Goal: Task Accomplishment & Management: Manage account settings

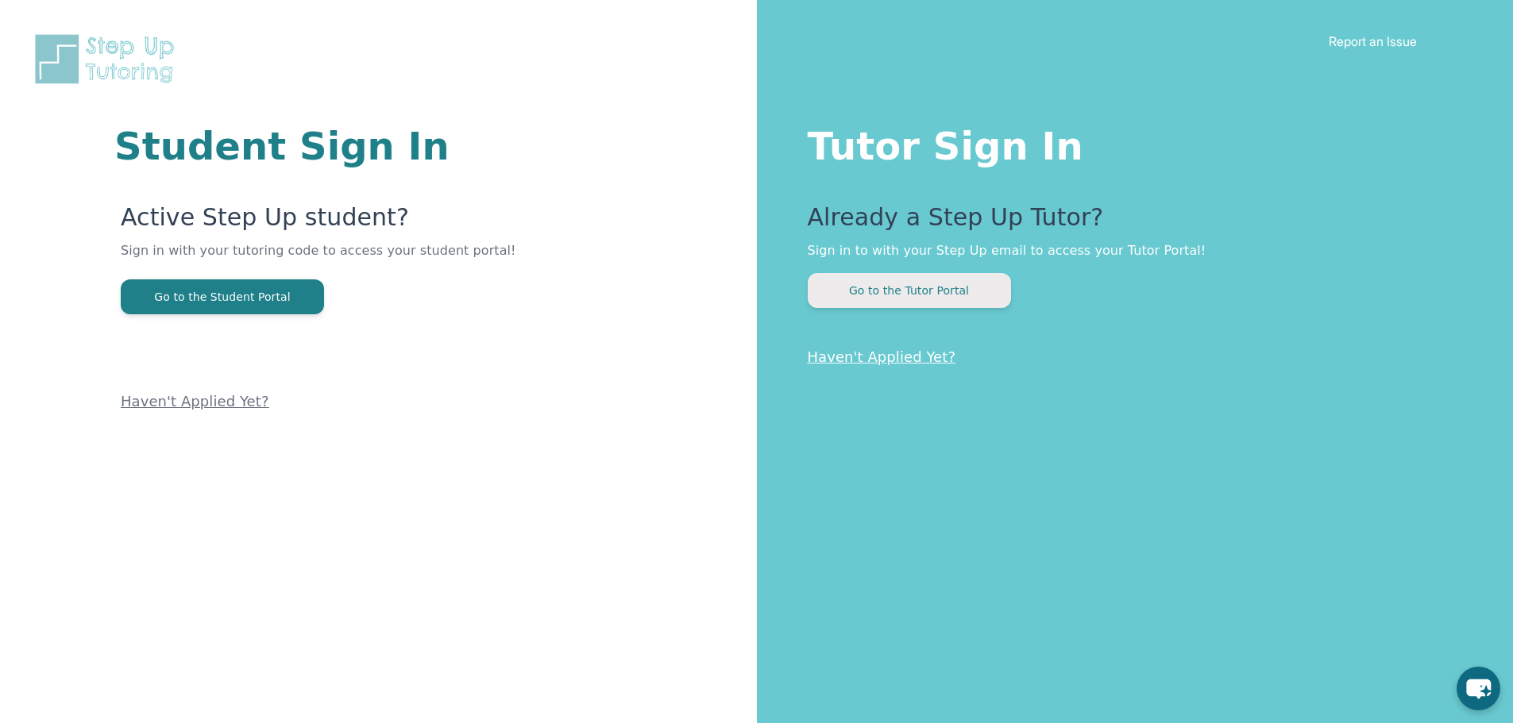
click at [931, 287] on button "Go to the Tutor Portal" at bounding box center [909, 290] width 203 height 35
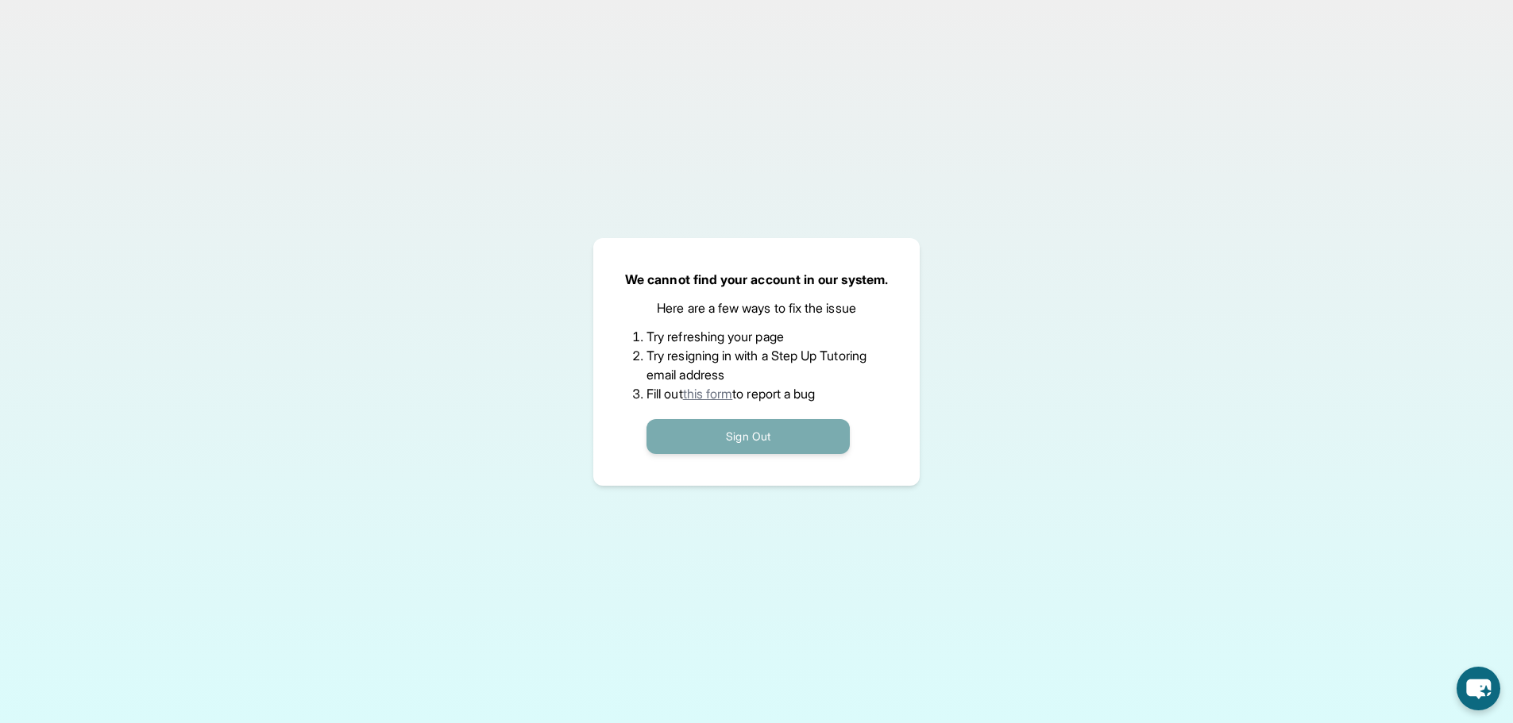
click at [778, 433] on button "Sign Out" at bounding box center [747, 436] width 203 height 35
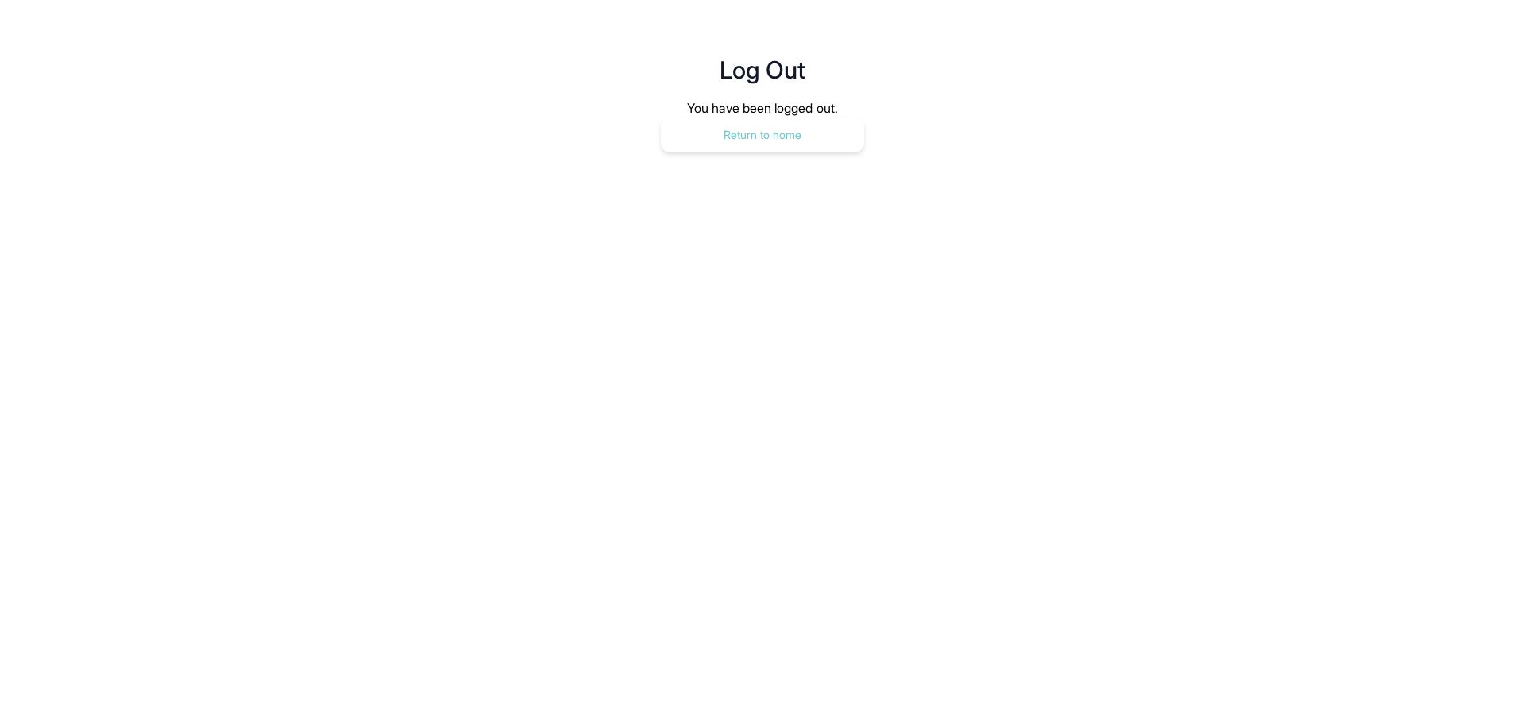
click at [785, 140] on button "Return to home" at bounding box center [762, 135] width 203 height 35
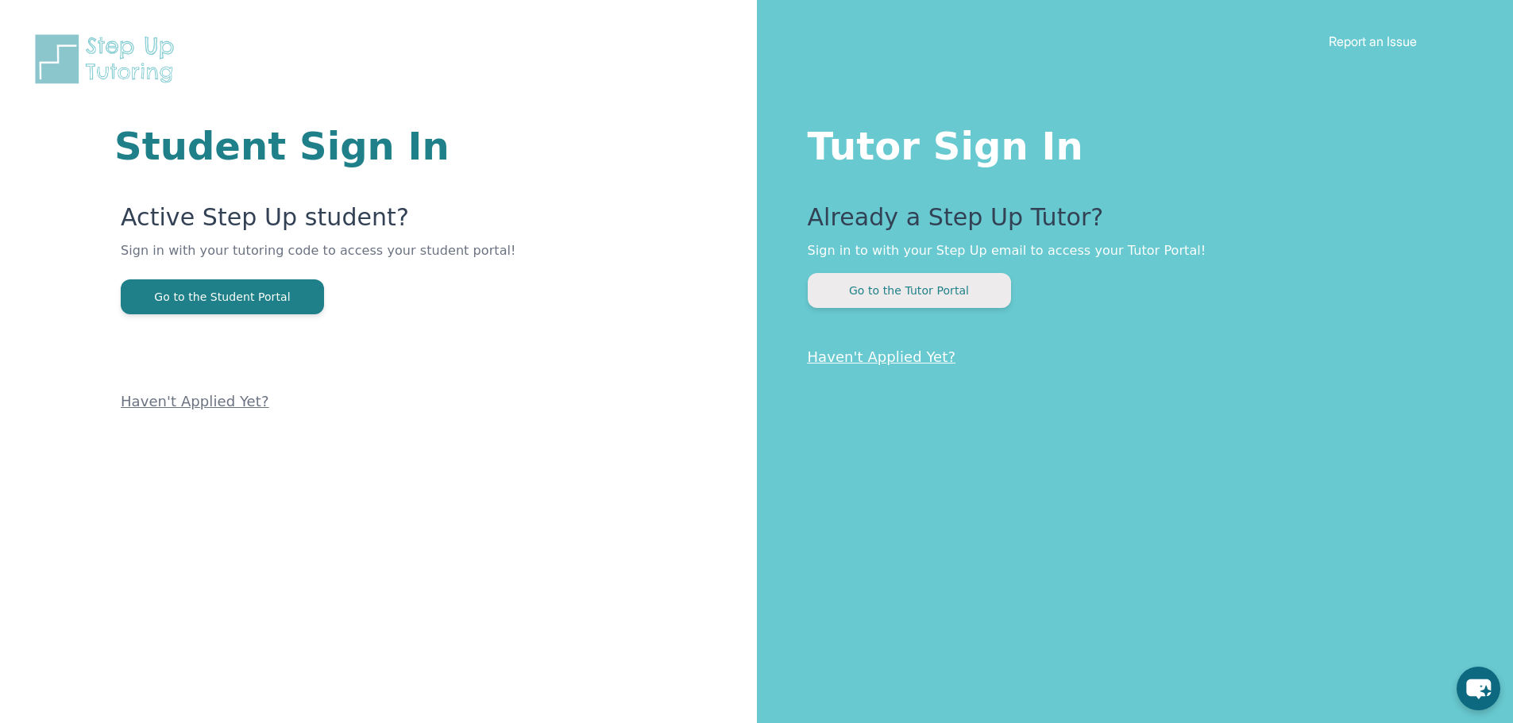
click at [911, 296] on button "Go to the Tutor Portal" at bounding box center [909, 290] width 203 height 35
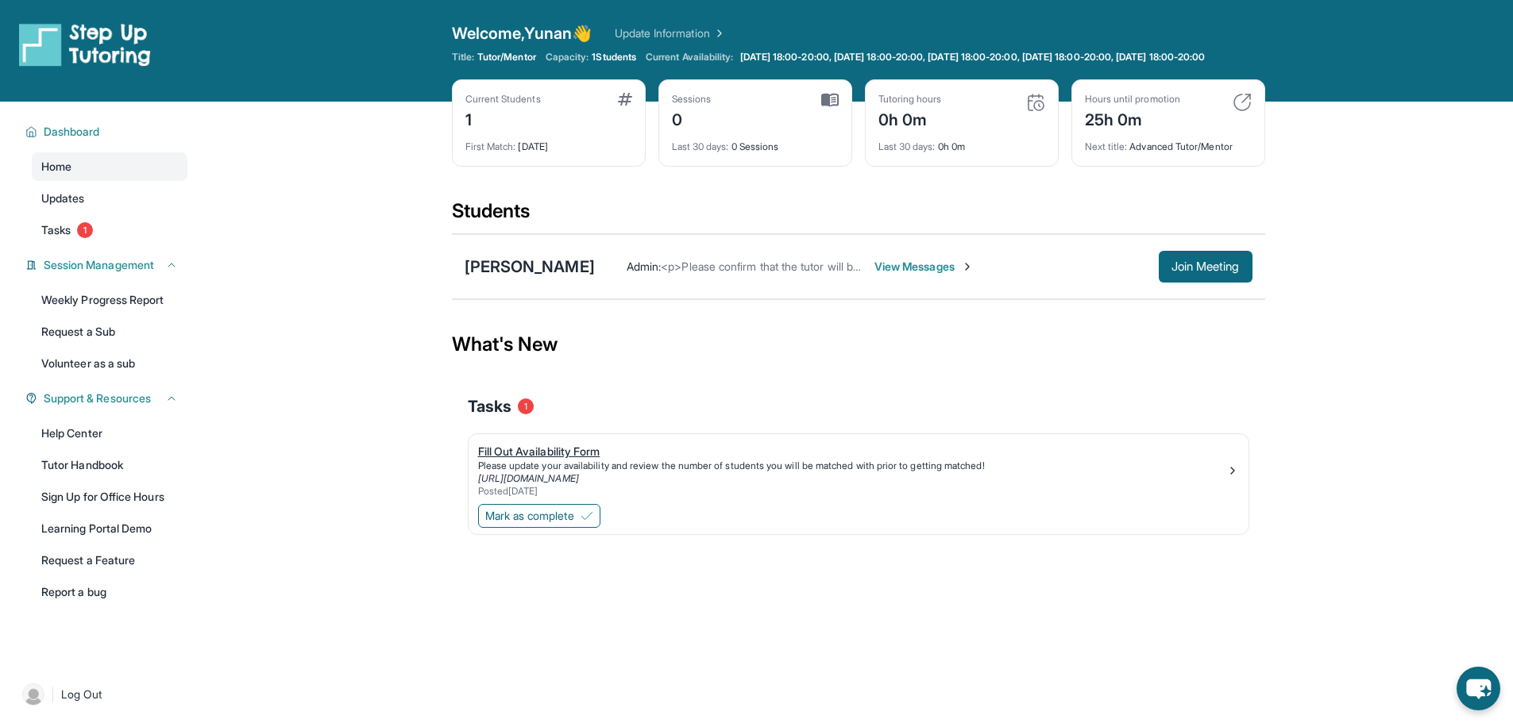
click at [783, 473] on div "Please update your availability and review the number of students you will be m…" at bounding box center [852, 466] width 748 height 13
click at [576, 528] on button "Mark as complete" at bounding box center [539, 516] width 122 height 24
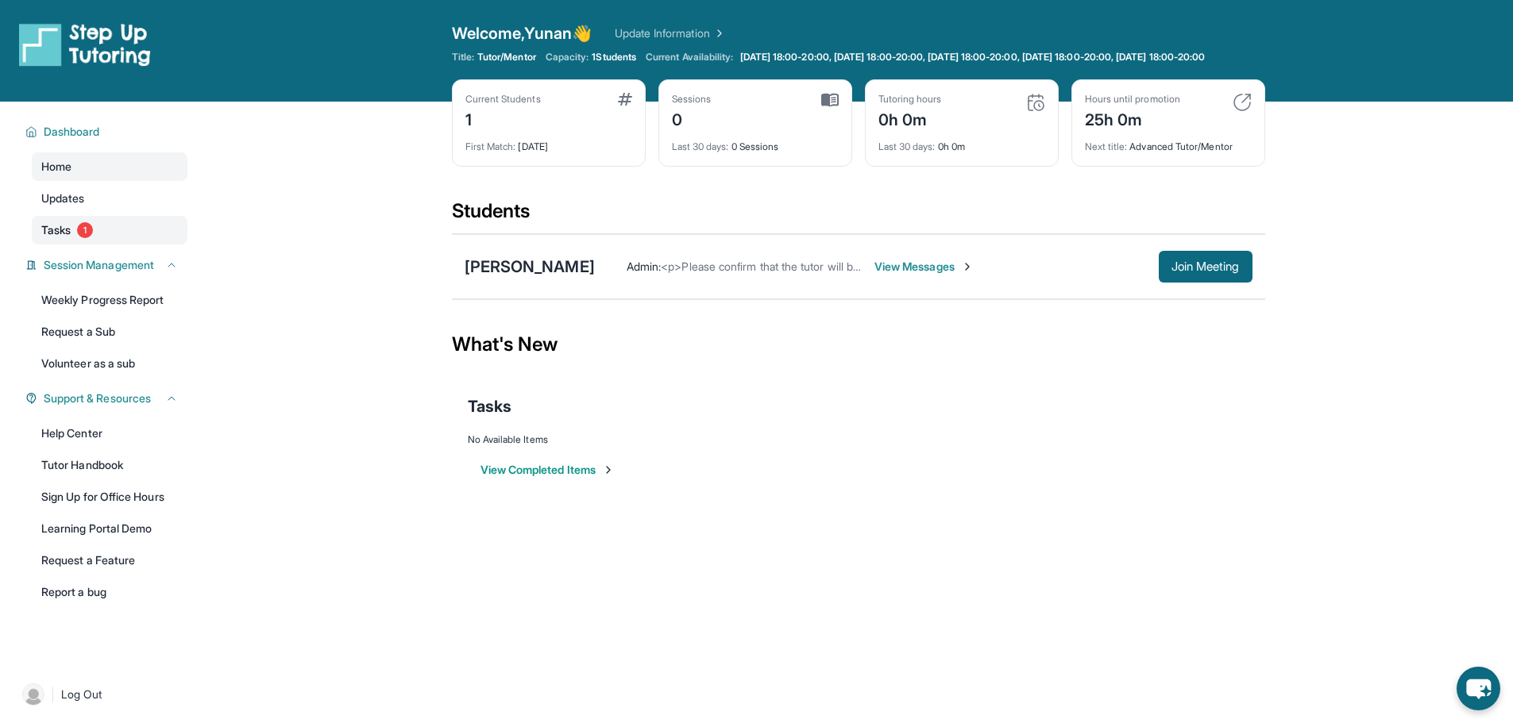
click at [76, 245] on link "Tasks 1" at bounding box center [110, 230] width 156 height 29
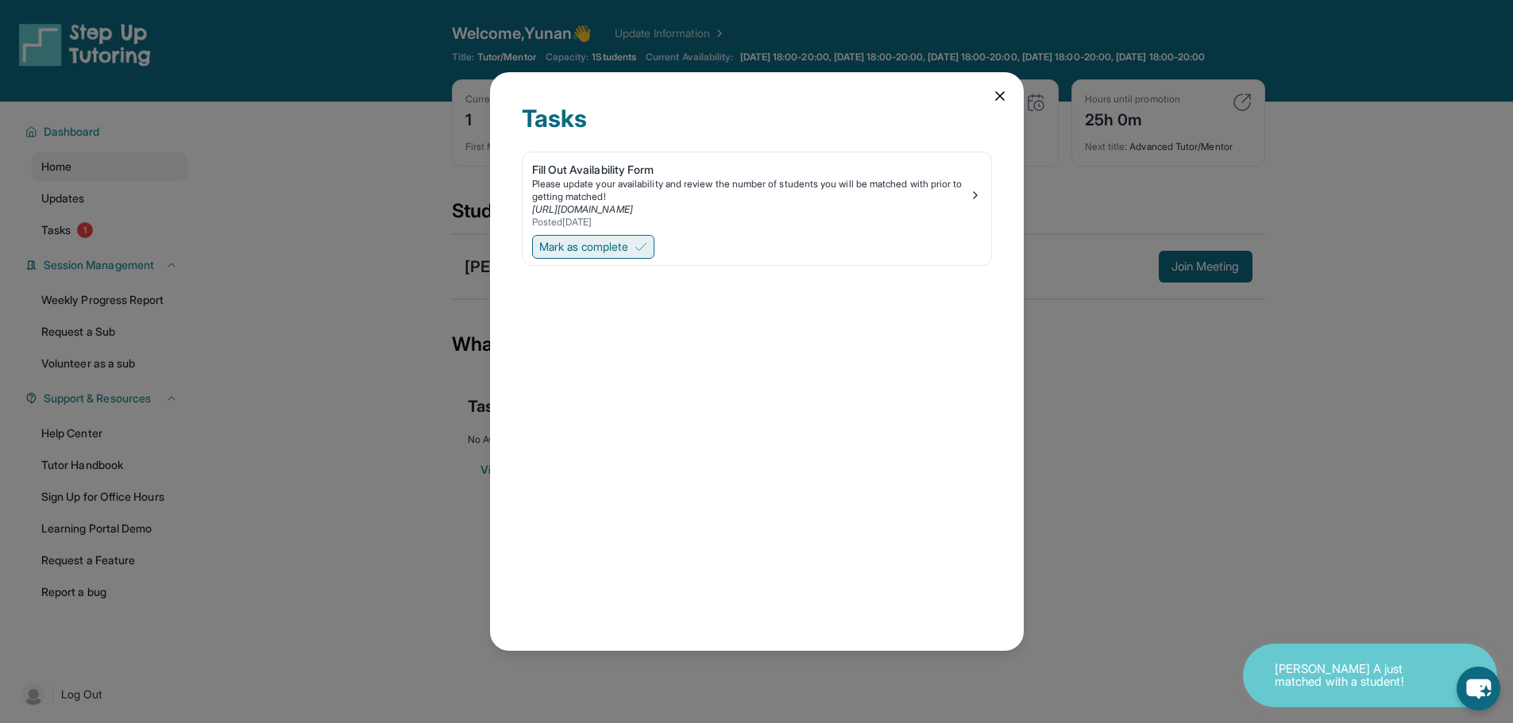
click at [599, 242] on span "Mark as complete" at bounding box center [583, 247] width 89 height 16
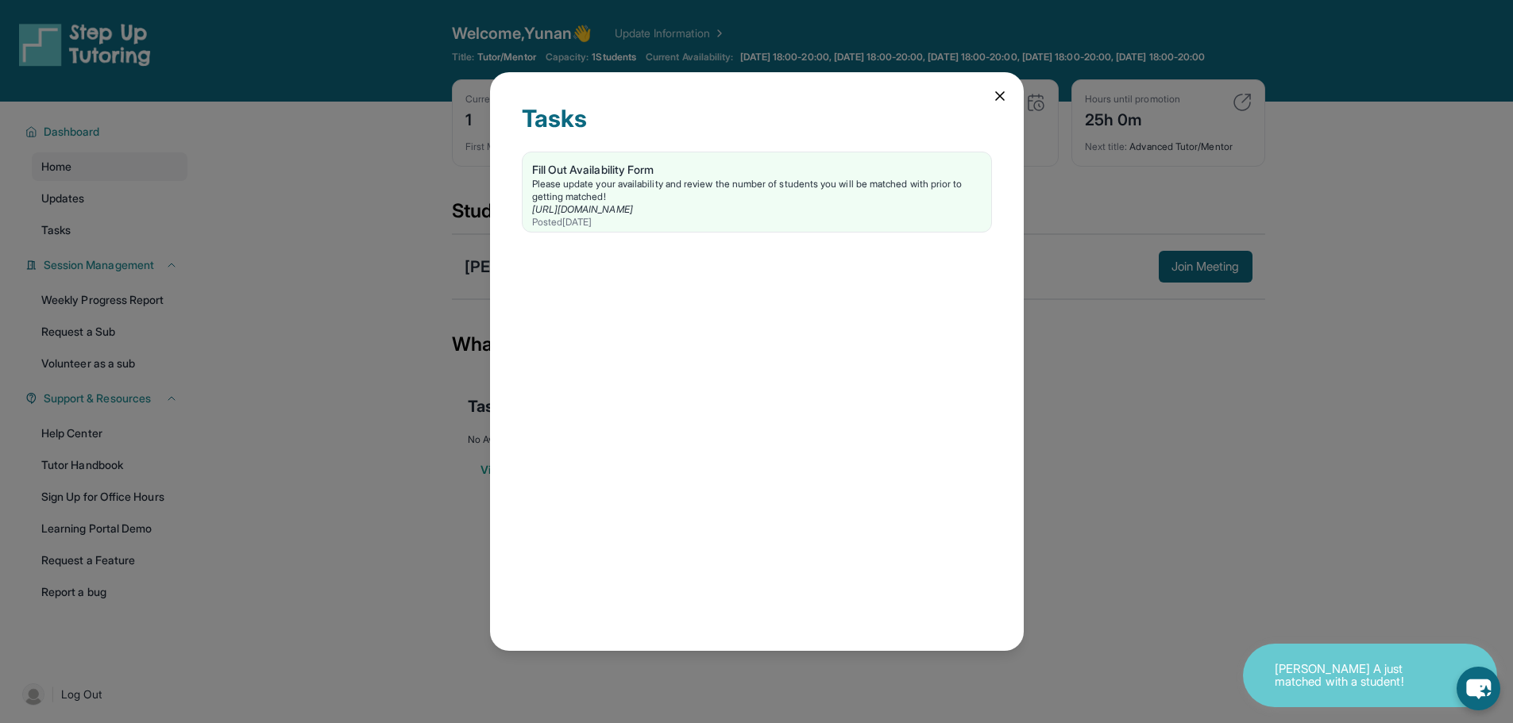
drag, startPoint x: 999, startPoint y: 98, endPoint x: 988, endPoint y: 97, distance: 11.2
click at [990, 97] on div "Tasks Fill Out Availability Form Please update your availability and review the…" at bounding box center [757, 361] width 534 height 579
click at [996, 99] on icon at bounding box center [1000, 96] width 8 height 8
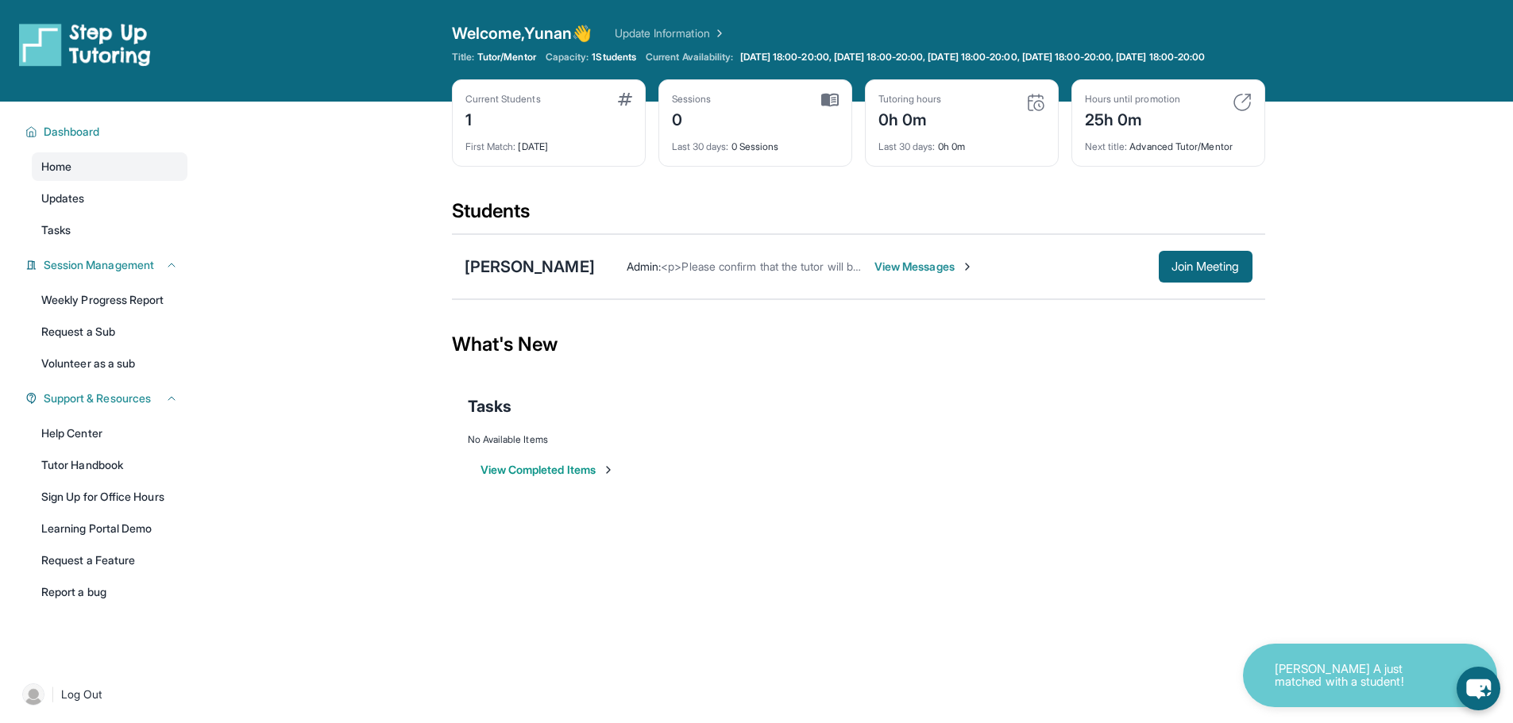
click at [874, 275] on span "View Messages" at bounding box center [923, 267] width 99 height 16
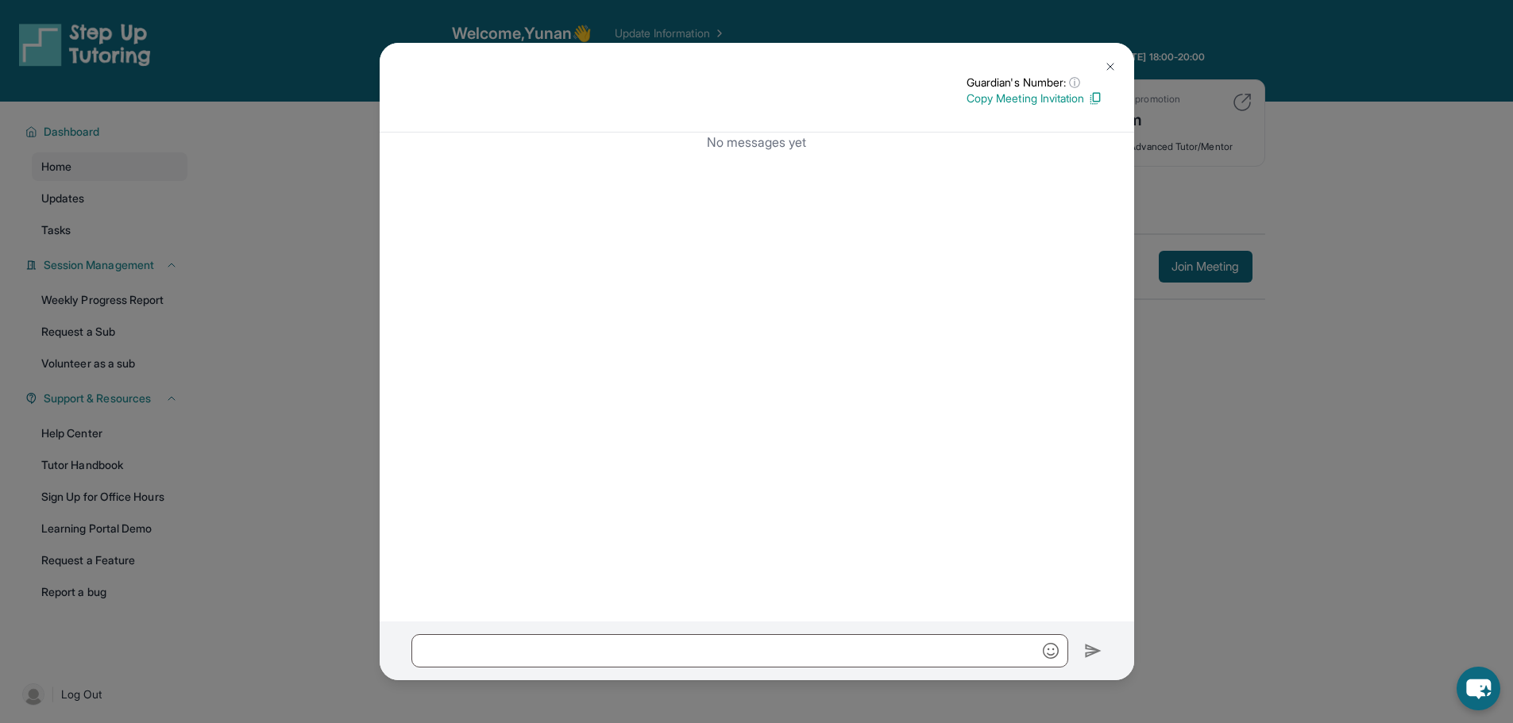
click at [1078, 101] on p "Copy Meeting Invitation" at bounding box center [1034, 99] width 136 height 16
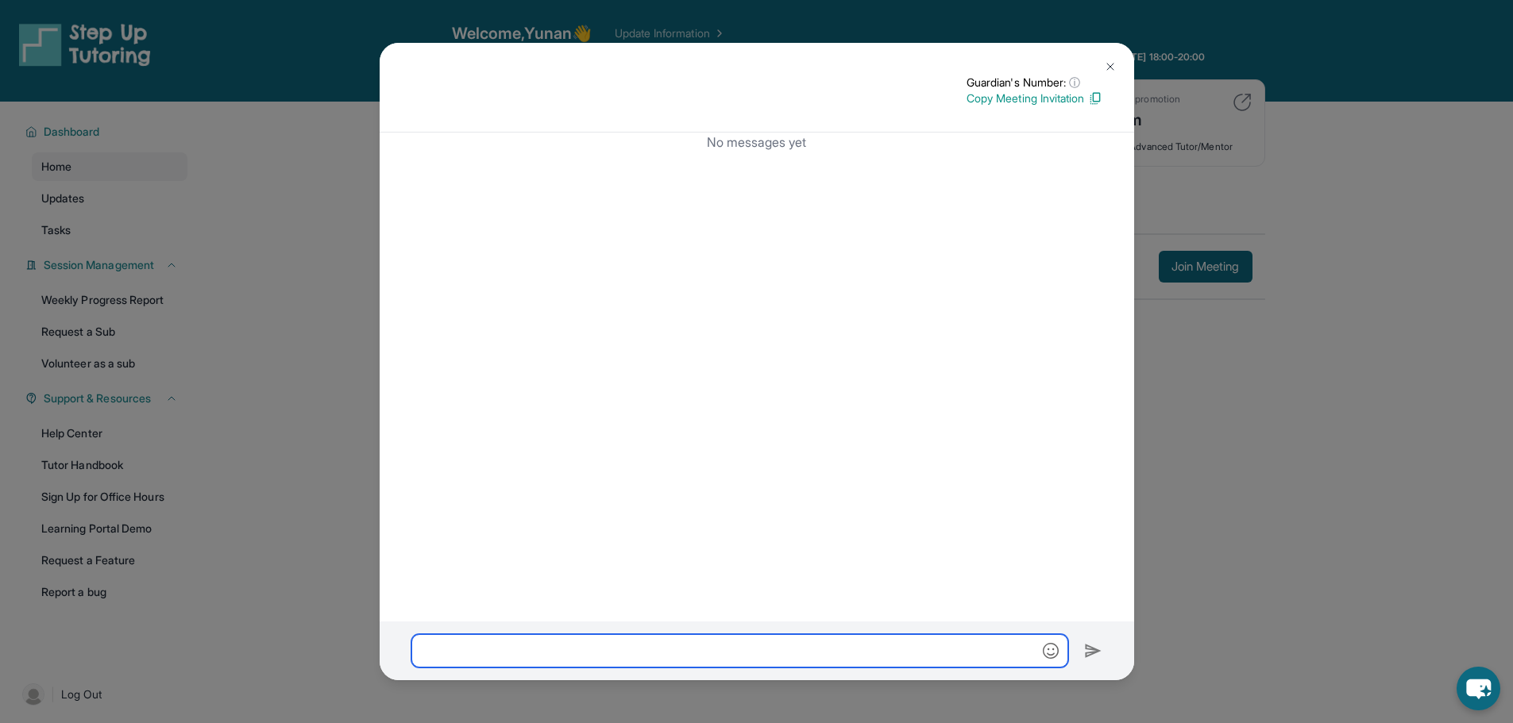
click at [671, 642] on input "text" at bounding box center [739, 651] width 657 height 33
paste input "**********"
type input "**********"
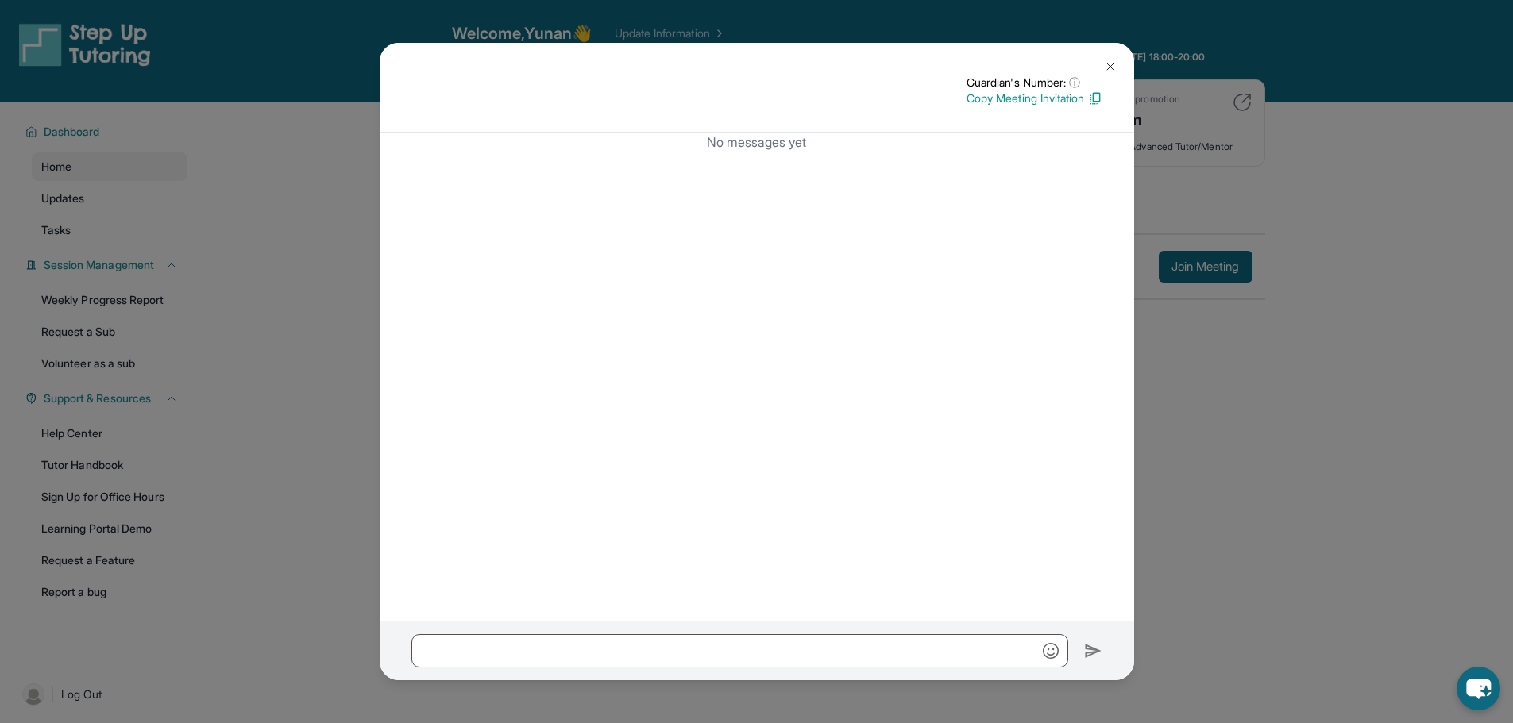
click at [1110, 70] on img at bounding box center [1110, 66] width 13 height 13
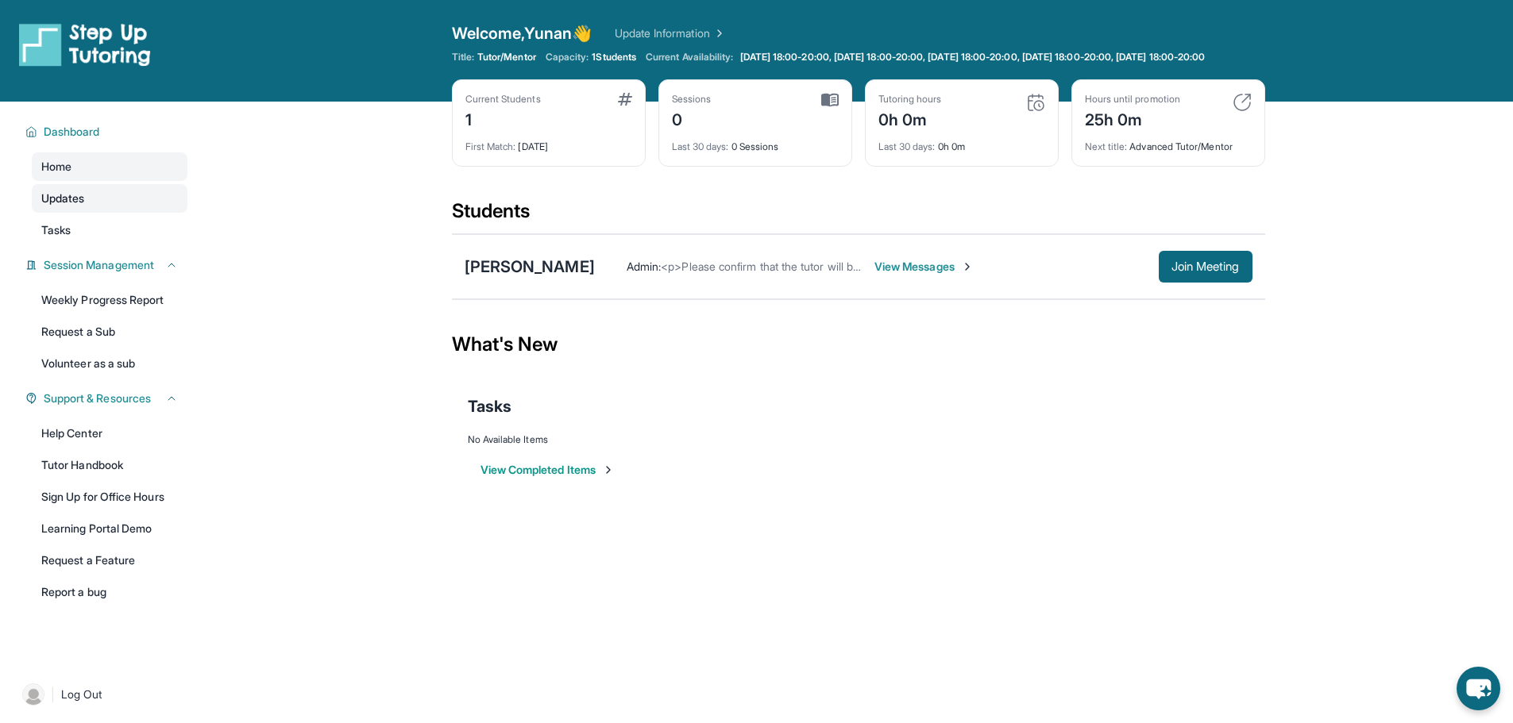
click at [93, 213] on link "Updates" at bounding box center [110, 198] width 156 height 29
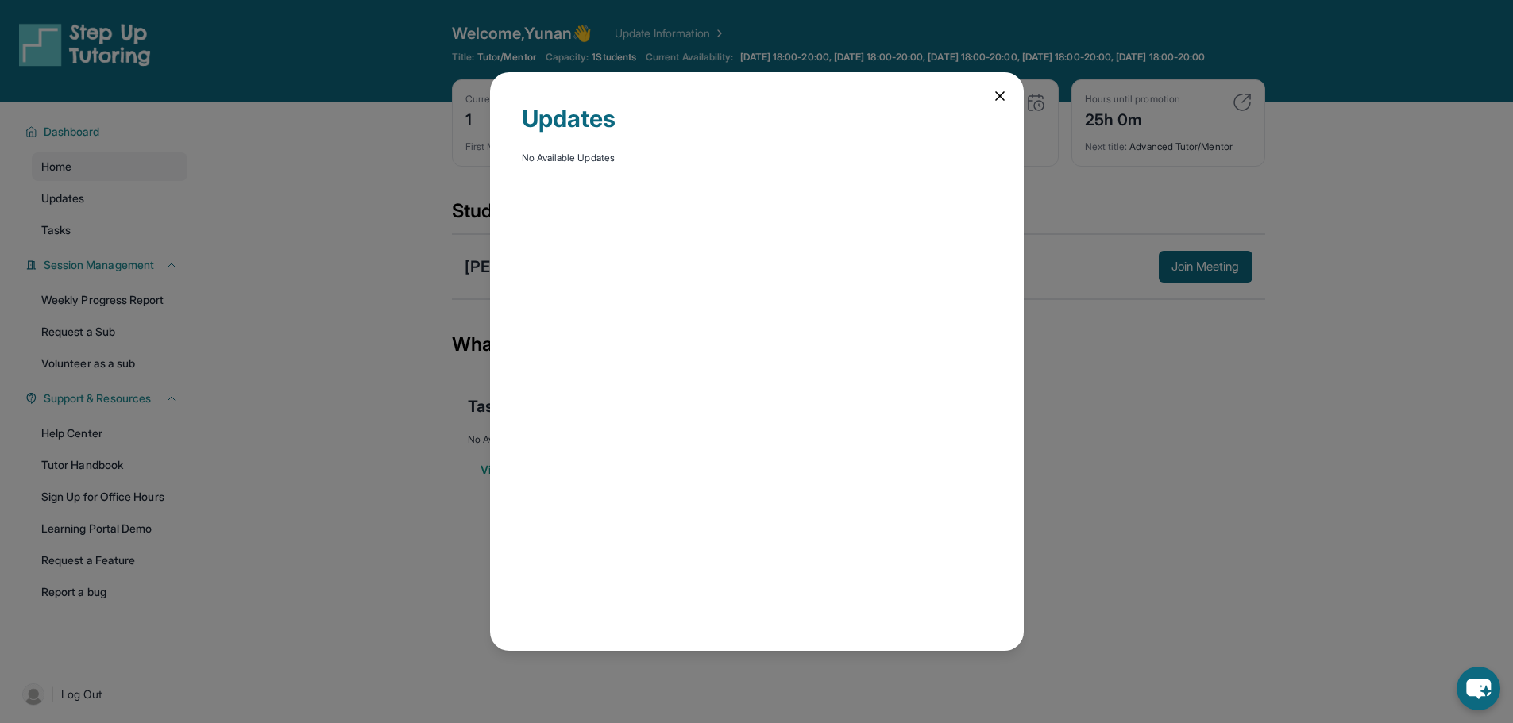
click at [999, 101] on icon at bounding box center [1000, 96] width 16 height 16
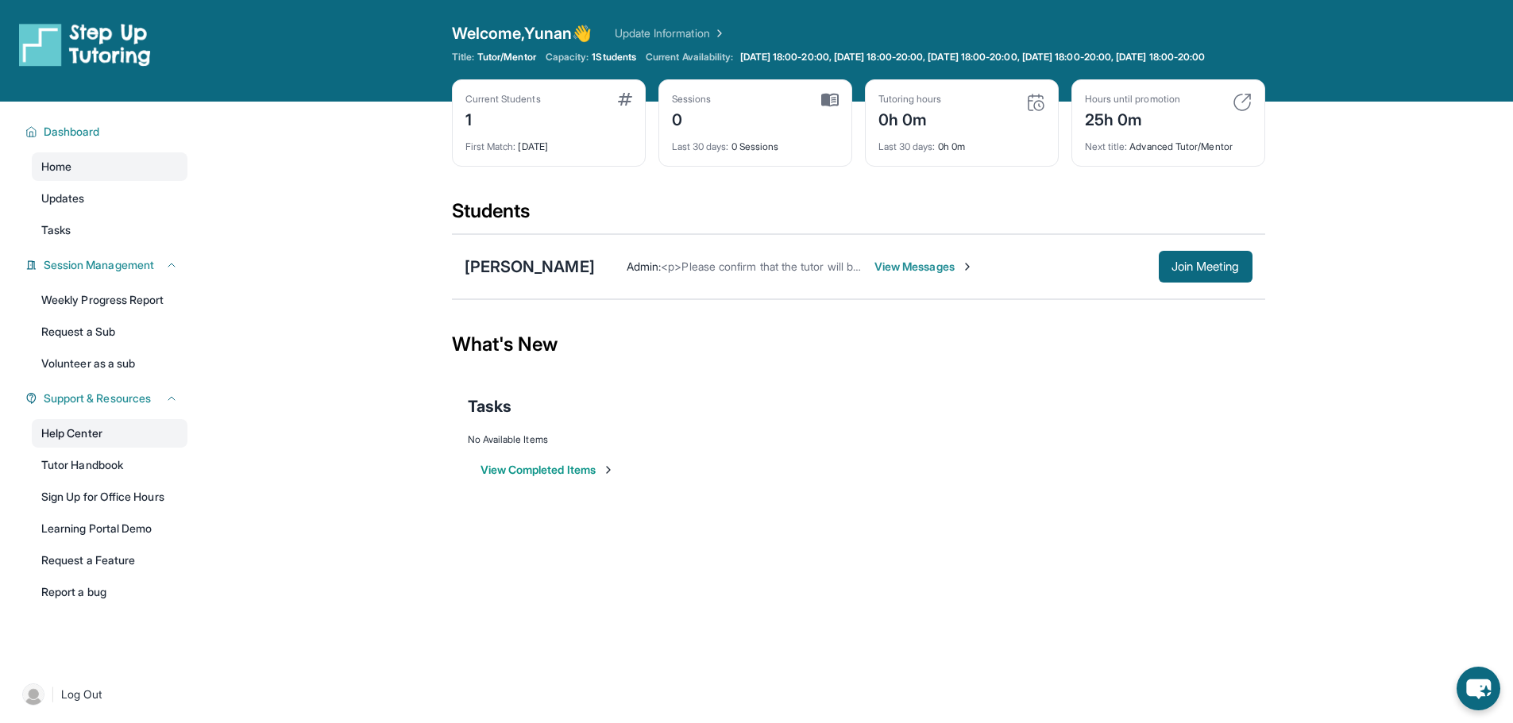
click at [114, 448] on link "Help Center" at bounding box center [110, 433] width 156 height 29
click at [533, 278] on div "Maya Niles" at bounding box center [530, 267] width 130 height 22
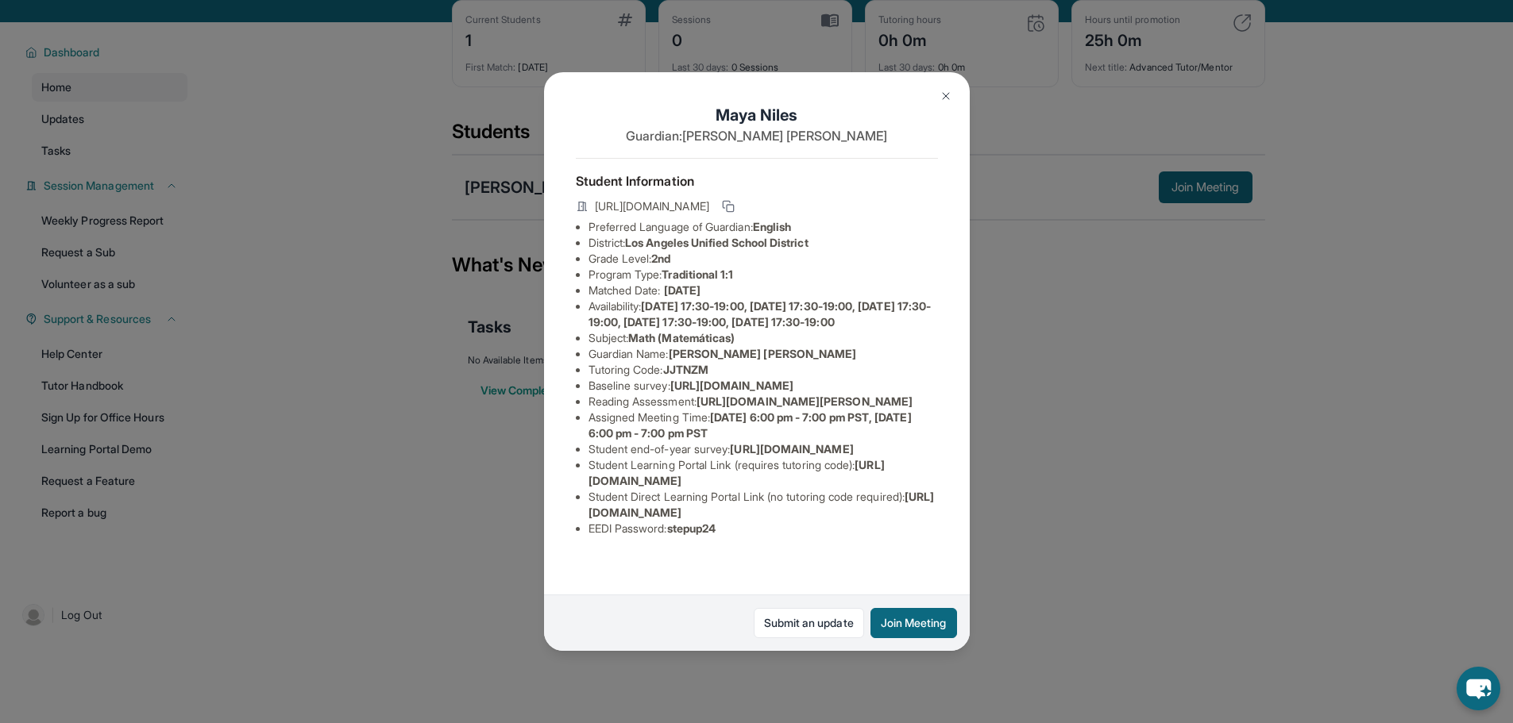
scroll to position [66, 0]
click at [947, 94] on img at bounding box center [945, 96] width 13 height 13
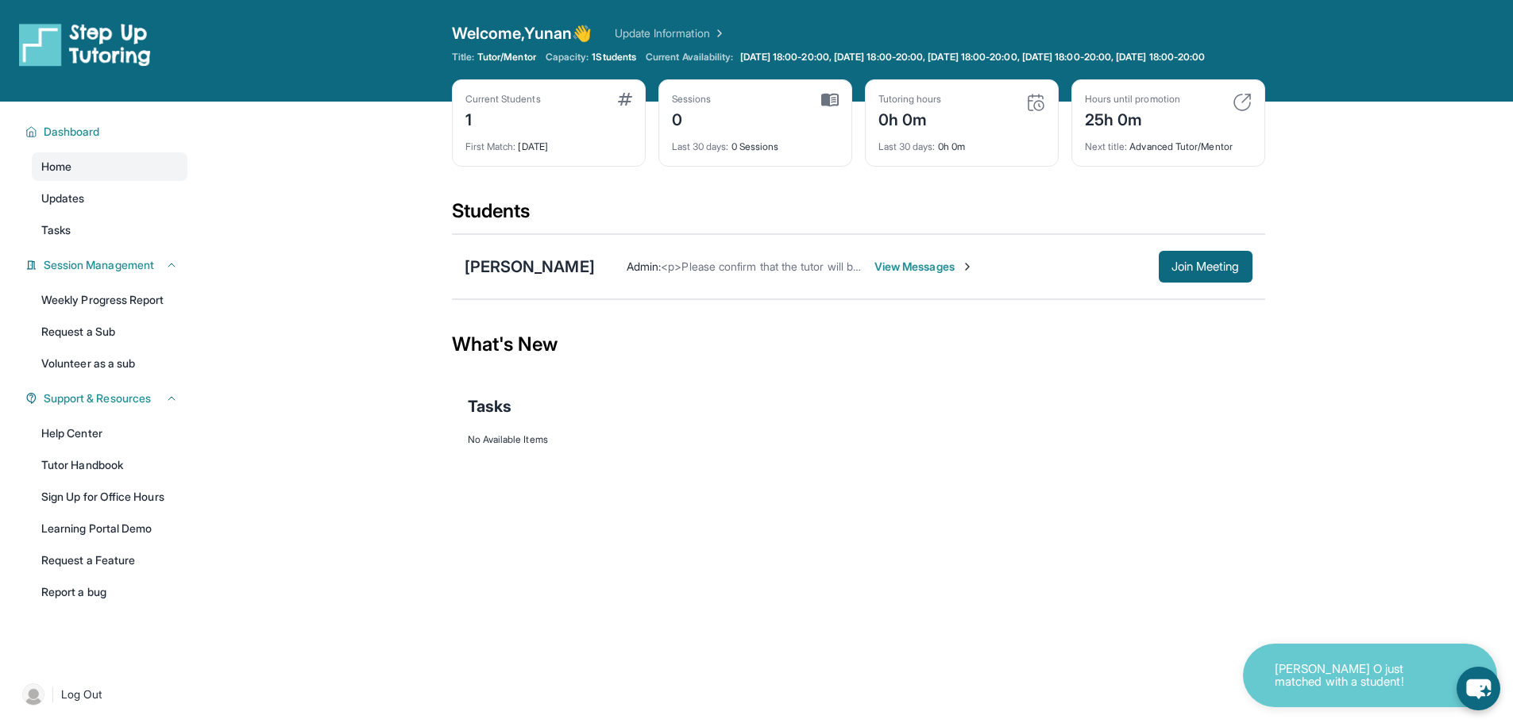
click at [724, 35] on link "Update Information" at bounding box center [670, 33] width 111 height 16
click at [585, 478] on button "View Completed Items" at bounding box center [547, 470] width 134 height 16
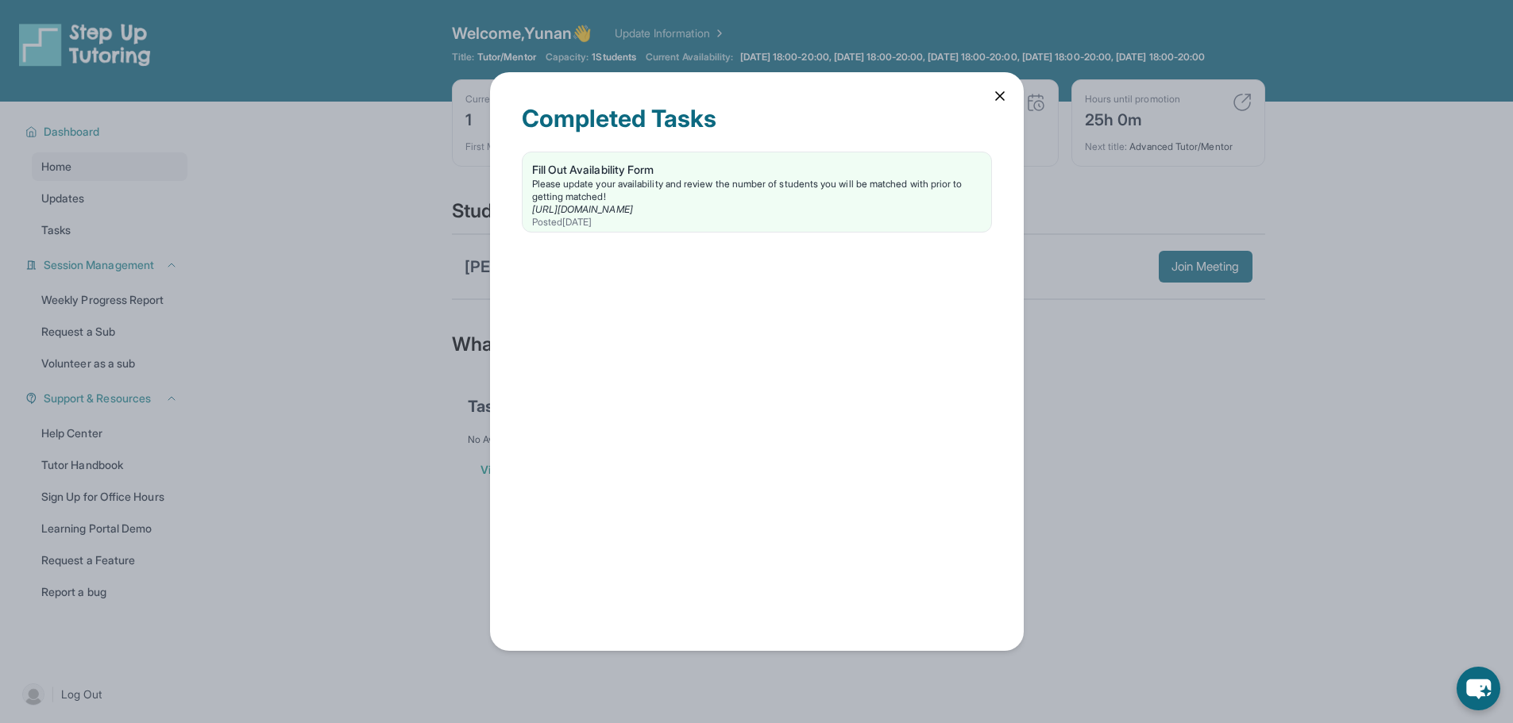
click at [1007, 94] on icon at bounding box center [1000, 96] width 16 height 16
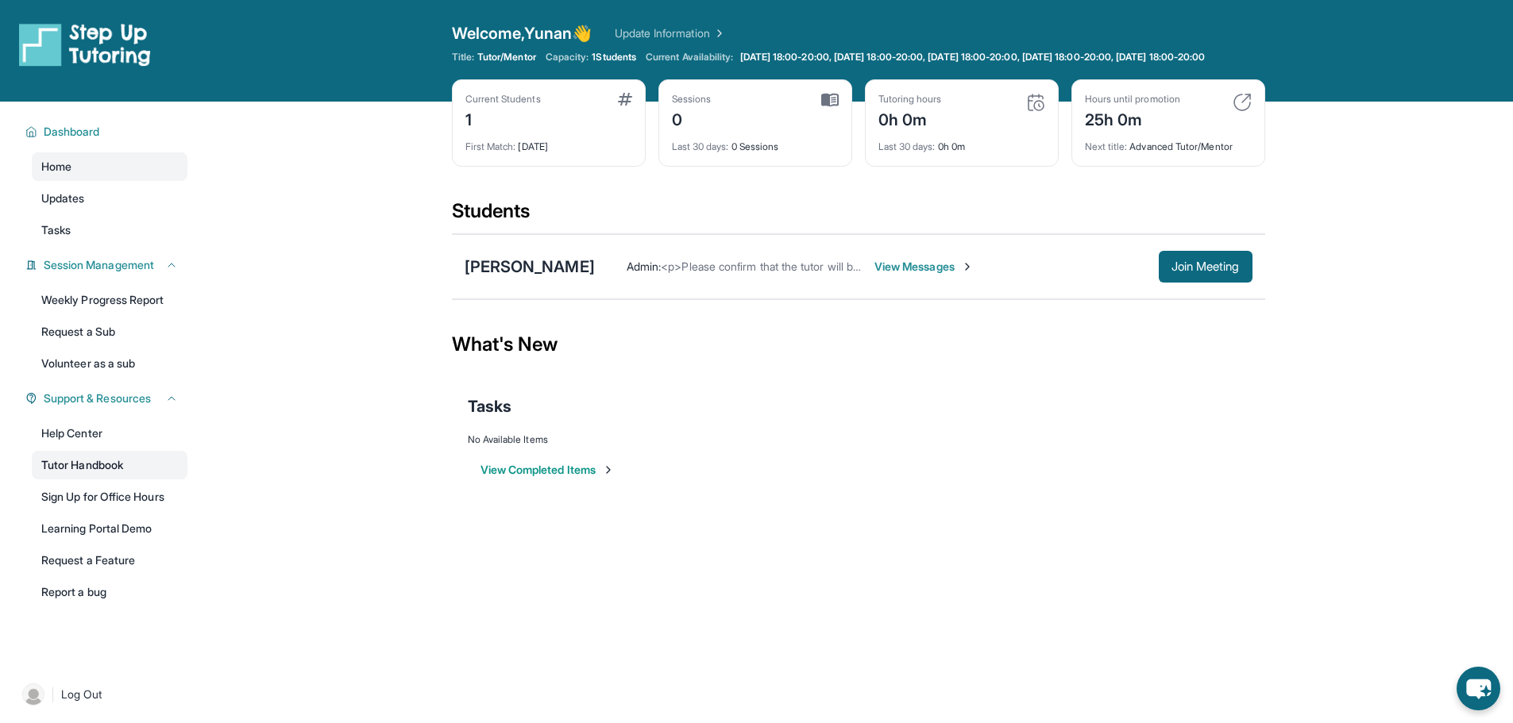
click at [129, 465] on link "Tutor Handbook" at bounding box center [110, 465] width 156 height 29
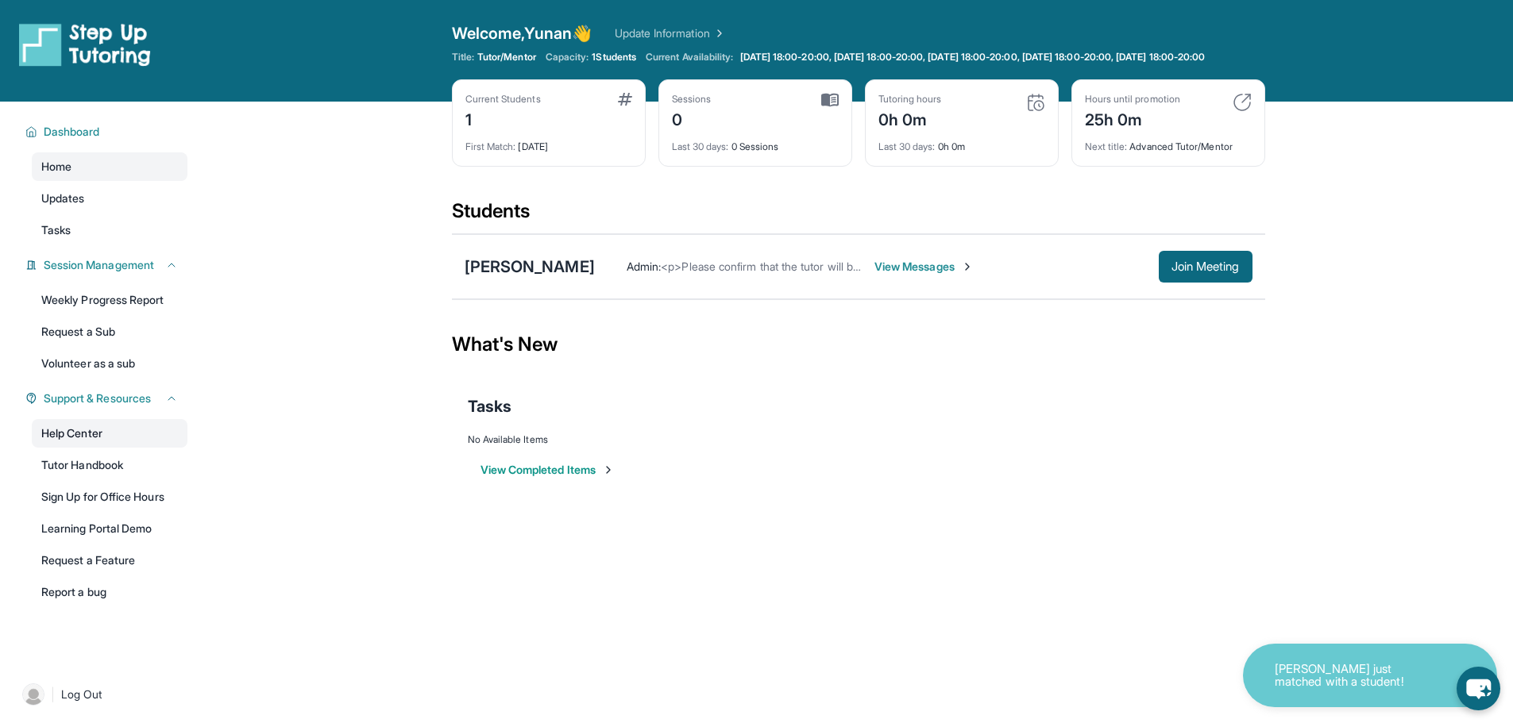
click at [115, 443] on link "Help Center" at bounding box center [110, 433] width 156 height 29
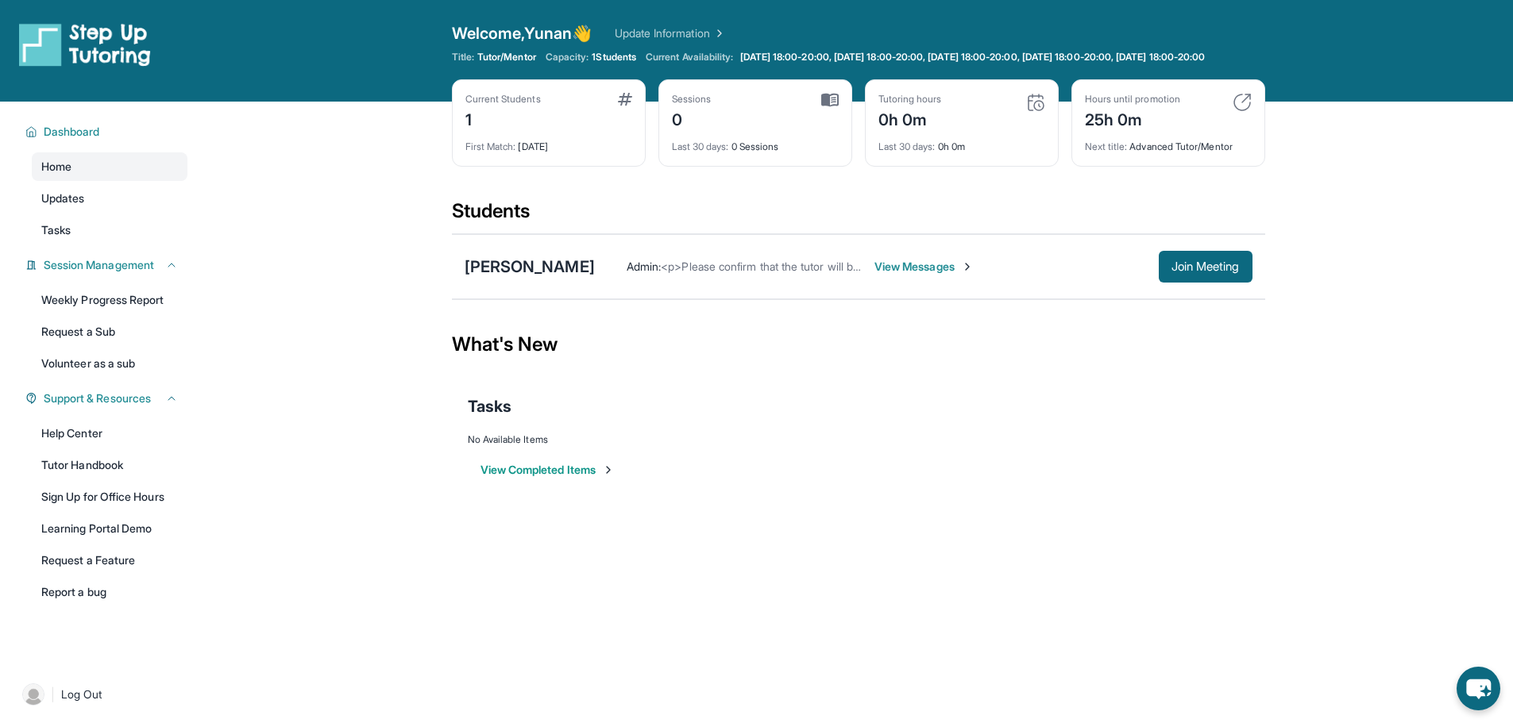
click at [874, 275] on span "View Messages" at bounding box center [923, 267] width 99 height 16
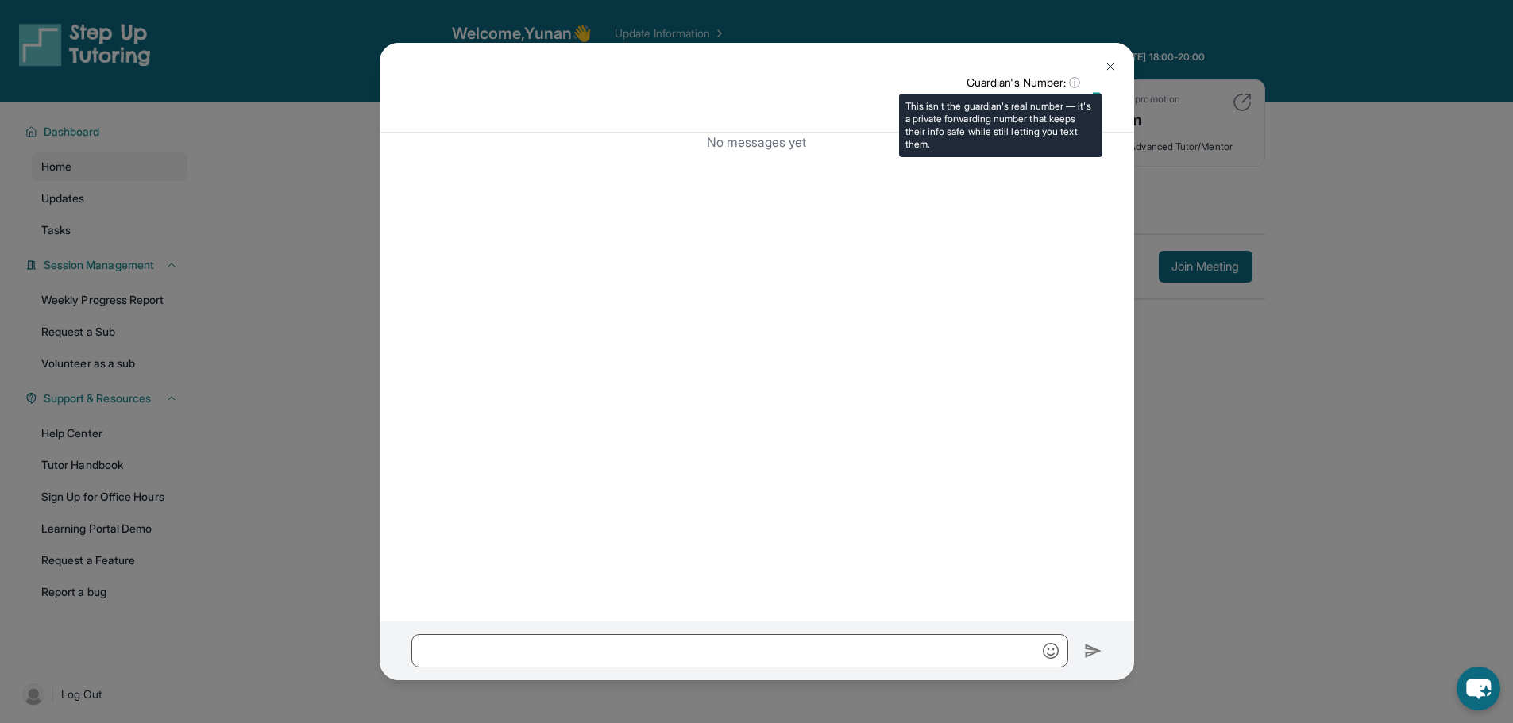
click at [1075, 80] on span "ⓘ" at bounding box center [1074, 83] width 11 height 16
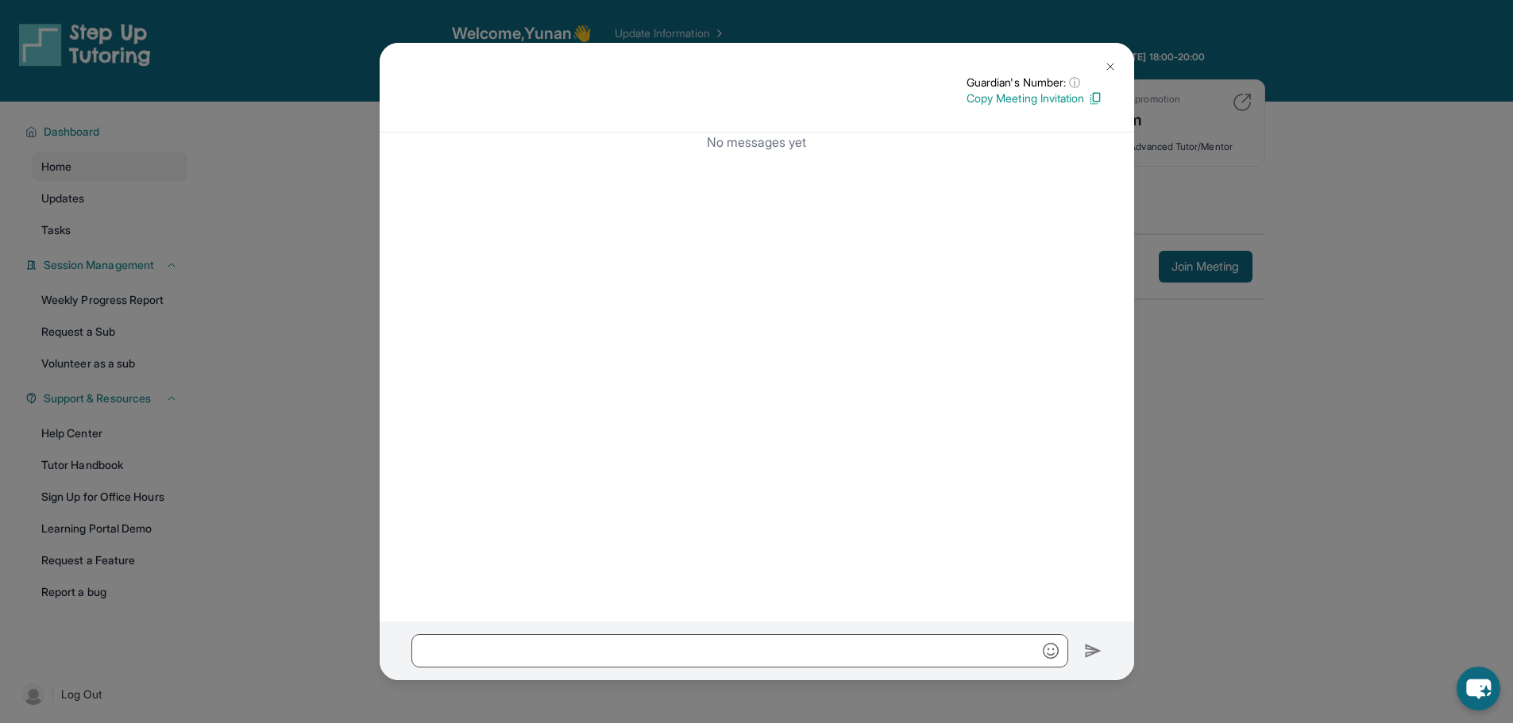
click at [1109, 64] on img at bounding box center [1110, 66] width 13 height 13
